Goal: Transaction & Acquisition: Purchase product/service

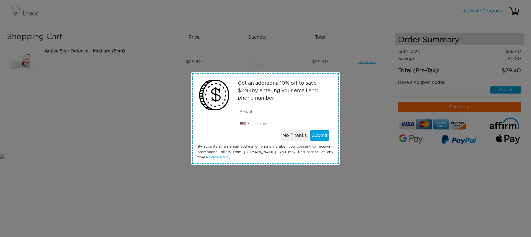
click at [282, 114] on input "email" at bounding box center [284, 112] width 92 height 11
type input "fniboli@gmail.com"
click at [274, 121] on input "tel" at bounding box center [284, 124] width 92 height 11
type input "8022913036"
click at [321, 136] on button "Submit" at bounding box center [320, 135] width 20 height 11
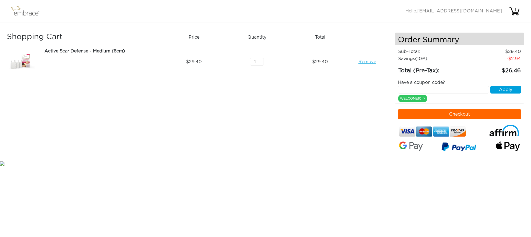
click at [465, 116] on button "Checkout" at bounding box center [459, 114] width 124 height 10
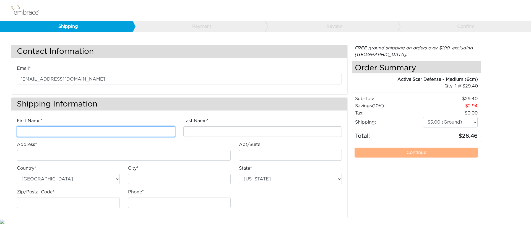
click at [43, 132] on input "First Name*" at bounding box center [96, 132] width 158 height 11
type input "Felicia"
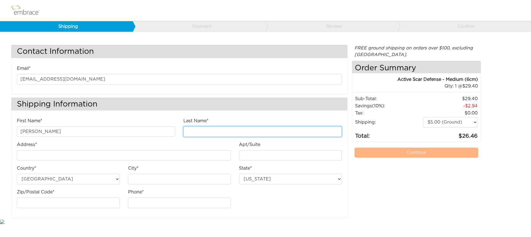
type input "Varney"
type input "328 Jackson Road"
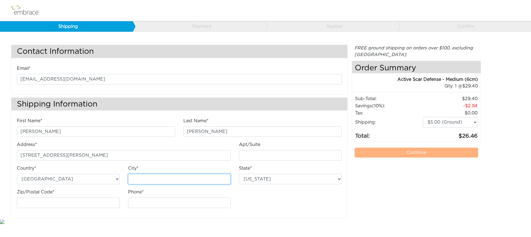
type input "Cornish"
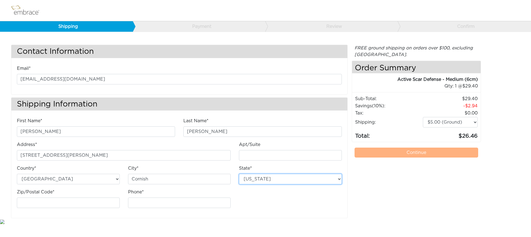
select select "NH"
type input "03745"
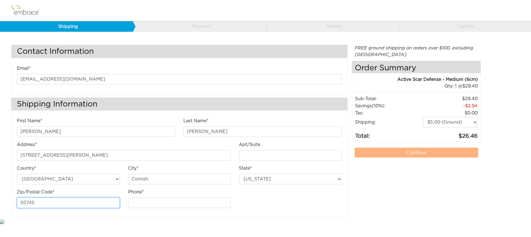
type input "8022913036"
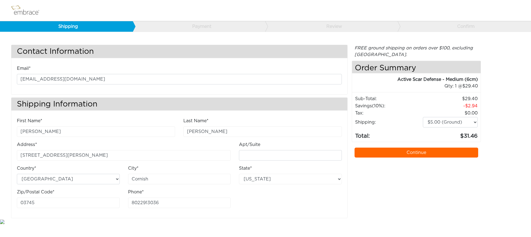
click at [422, 152] on link "Continue" at bounding box center [416, 153] width 124 height 10
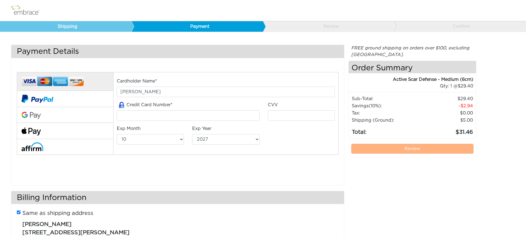
select select "10"
select select "2027"
click at [134, 118] on input "tel" at bounding box center [188, 116] width 143 height 11
type input "4147202285072433"
type input "317"
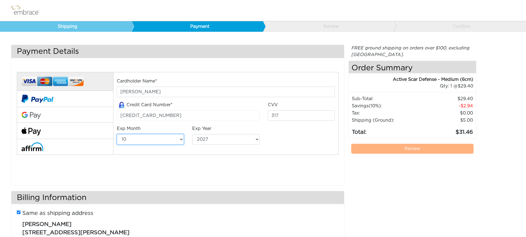
click at [138, 137] on select "01 02 03 04 05 06 07 08 09 10 11 12" at bounding box center [150, 139] width 67 height 11
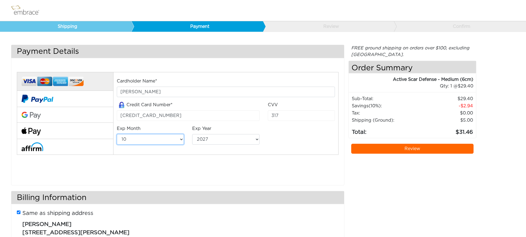
select select "12"
click at [117, 134] on select "01 02 03 04 05 06 07 08 09 10 11 12" at bounding box center [150, 139] width 67 height 11
click at [229, 140] on select "2025 2026 2027 2028 2029 2030 2031 2032 2033 2034 2035 2036 2037 2038 2039" at bounding box center [225, 139] width 67 height 11
select select "2029"
click at [192, 134] on select "2025 2026 2027 2028 2029 2030 2031 2032 2033 2034 2035 2036 2037 2038 2039" at bounding box center [225, 139] width 67 height 11
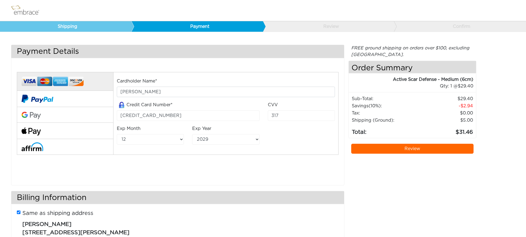
click at [414, 150] on link "Review" at bounding box center [413, 149] width 123 height 10
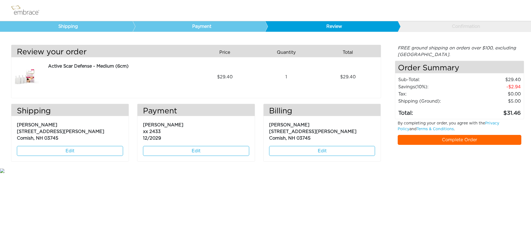
click at [457, 141] on link "Complete Order" at bounding box center [459, 140] width 124 height 10
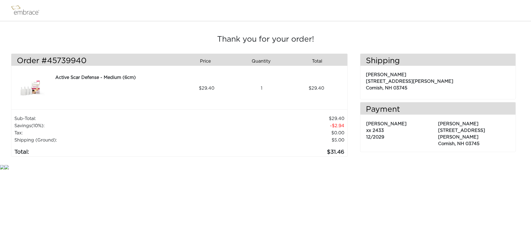
click at [36, 89] on img at bounding box center [31, 88] width 28 height 28
click at [117, 78] on div "Active Scar Defense - Medium (6cm)" at bounding box center [116, 77] width 122 height 7
click at [28, 89] on img at bounding box center [31, 88] width 28 height 28
drag, startPoint x: 56, startPoint y: 78, endPoint x: 129, endPoint y: 77, distance: 72.1
click at [129, 77] on div "Active Scar Defense - Medium (6cm)" at bounding box center [116, 77] width 122 height 7
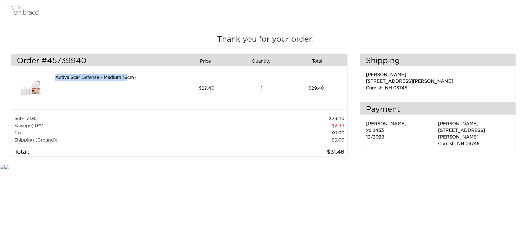
click at [129, 77] on div "Active Scar Defense - Medium (6cm)" at bounding box center [116, 77] width 122 height 7
drag, startPoint x: 138, startPoint y: 77, endPoint x: 56, endPoint y: 76, distance: 82.6
click at [56, 76] on div "Active Scar Defense - Medium (6cm)" at bounding box center [116, 77] width 122 height 7
copy div "Active Scar Defense - Medium (6cm)"
click at [24, 11] on img at bounding box center [28, 11] width 36 height 14
